Goal: Navigation & Orientation: Find specific page/section

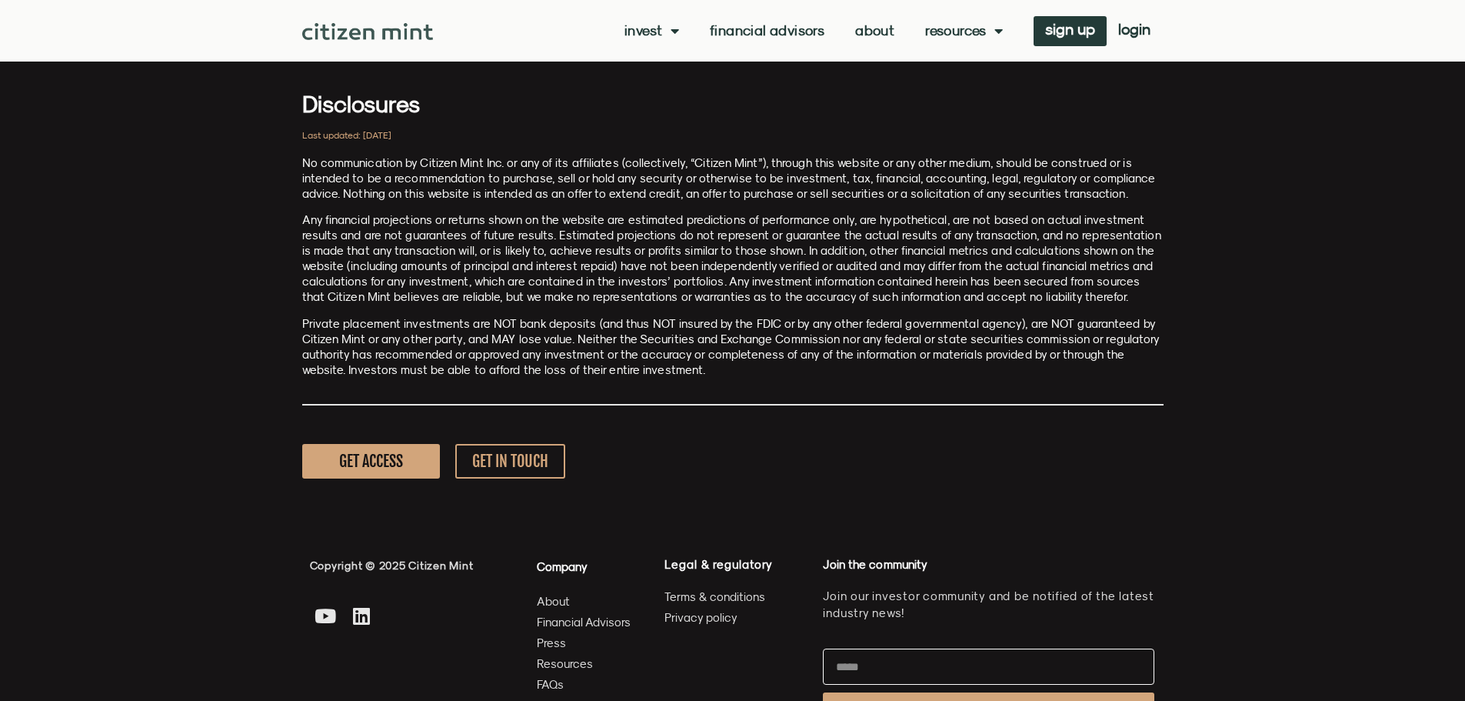
click at [381, 22] on link at bounding box center [368, 30] width 132 height 19
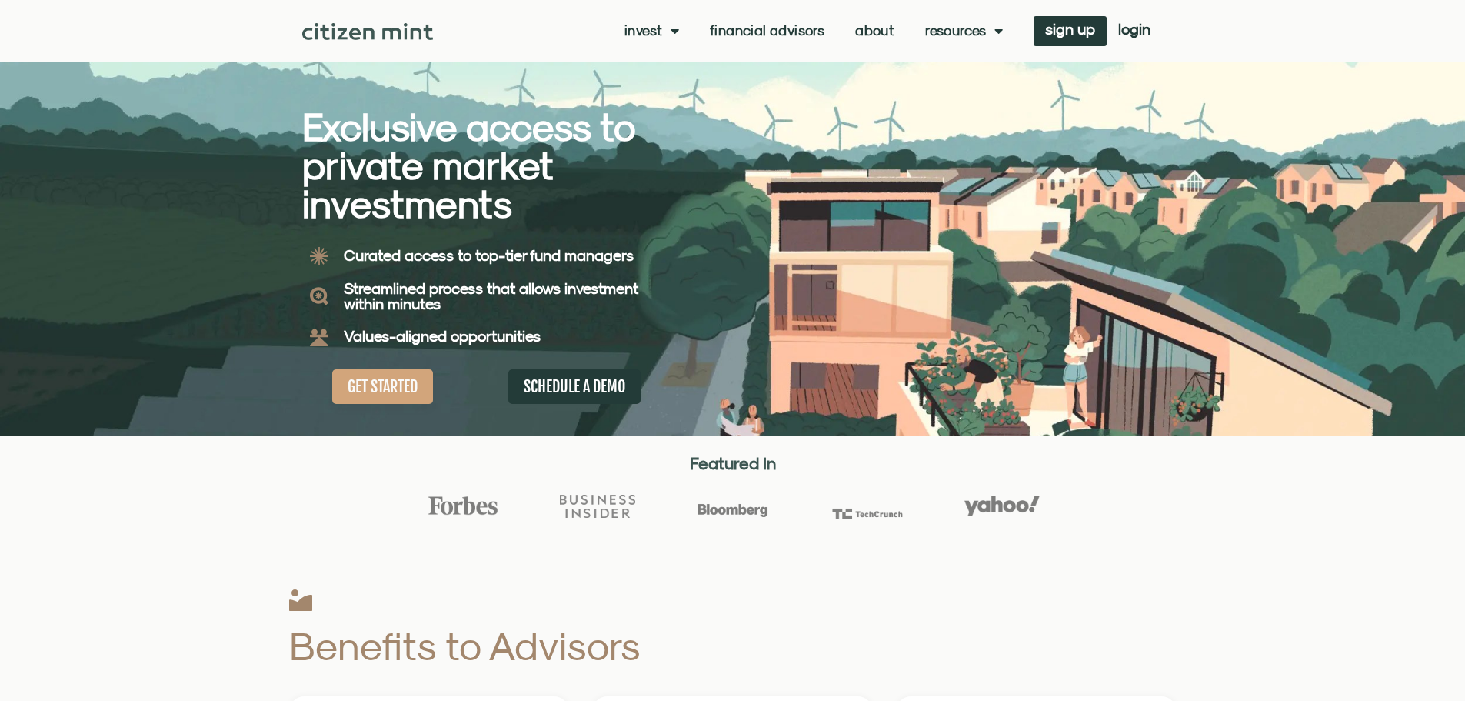
click at [807, 34] on link "Financial Advisors" at bounding box center [767, 30] width 115 height 15
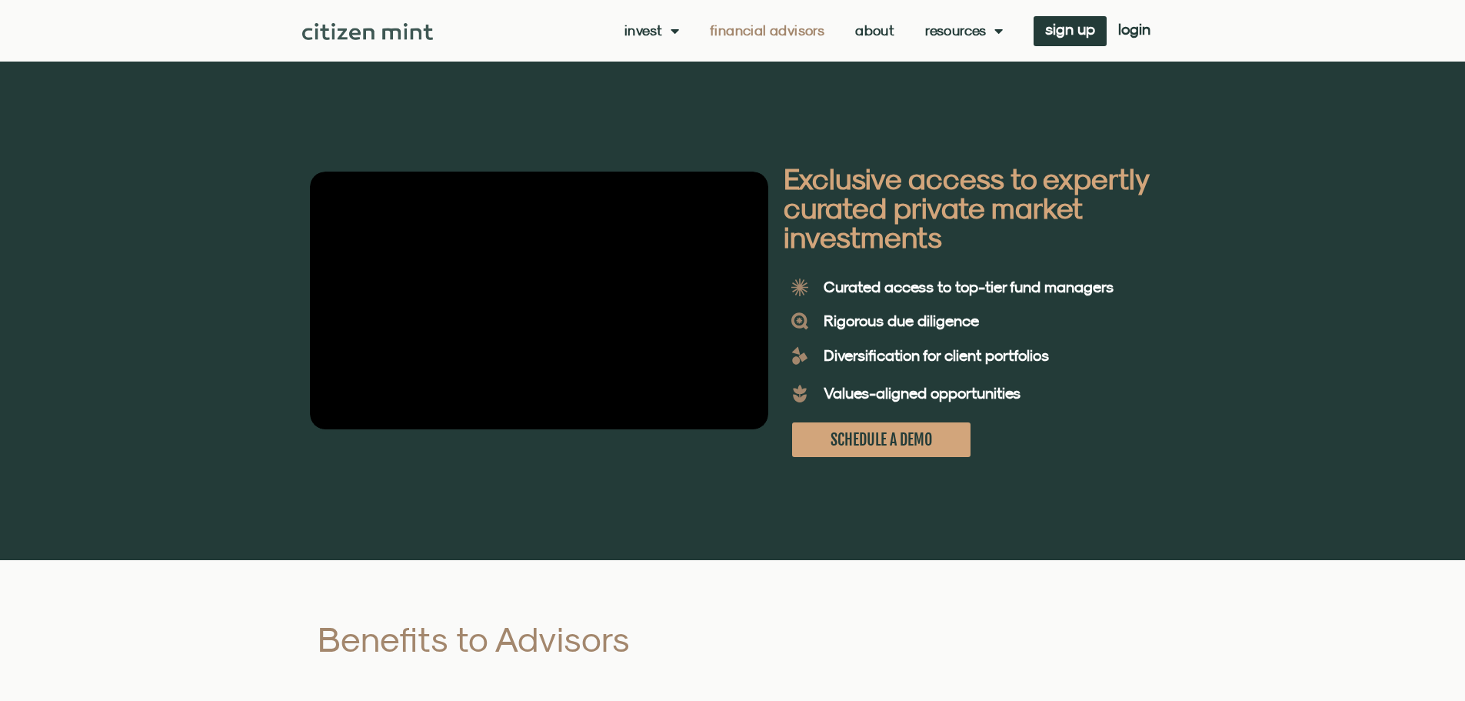
click at [373, 25] on img at bounding box center [368, 31] width 132 height 17
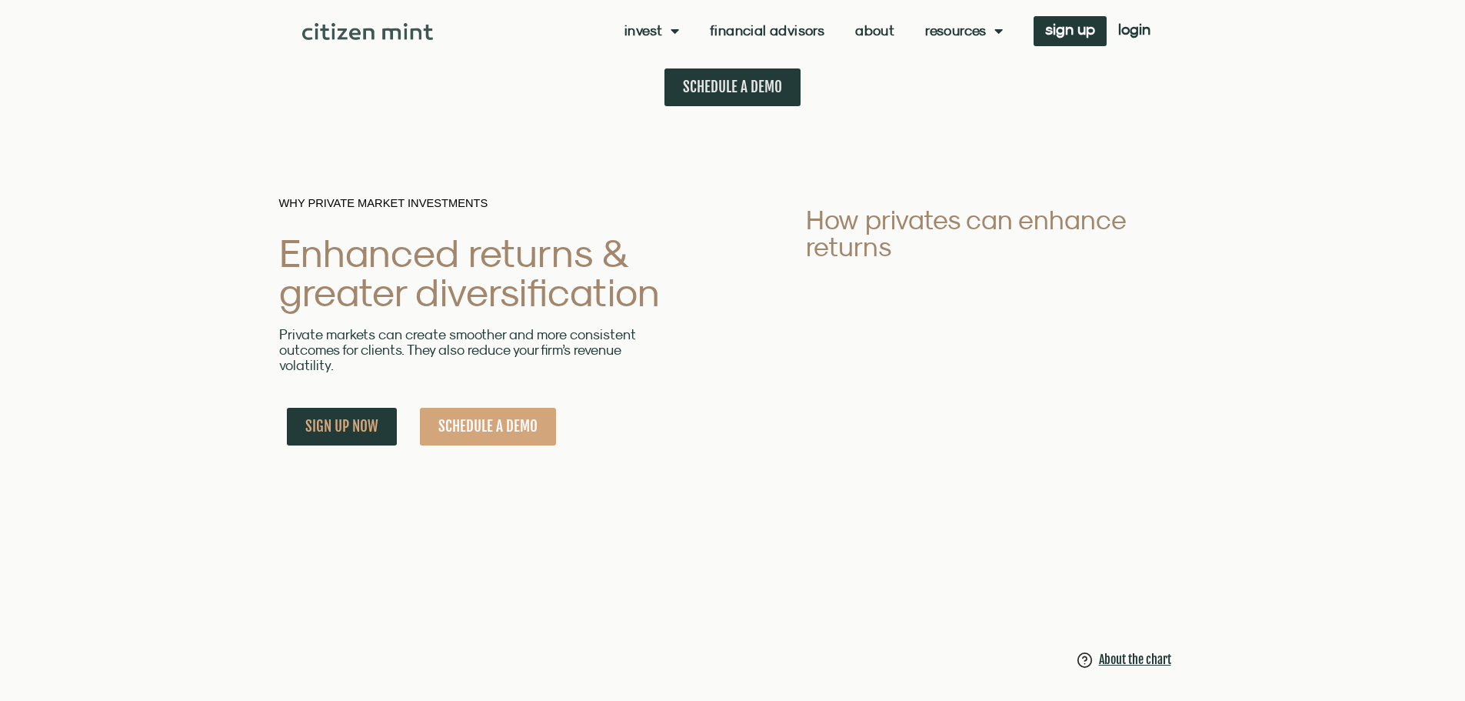
scroll to position [1154, 0]
